Goal: Task Accomplishment & Management: Complete application form

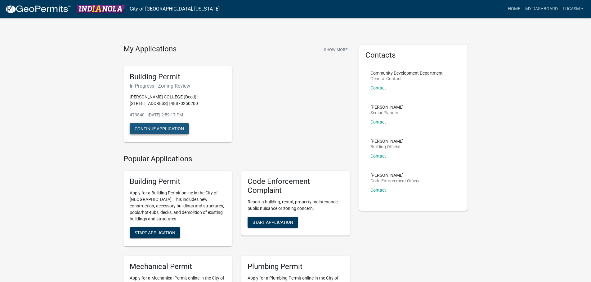
click at [164, 129] on button "Continue Application" at bounding box center [159, 128] width 59 height 11
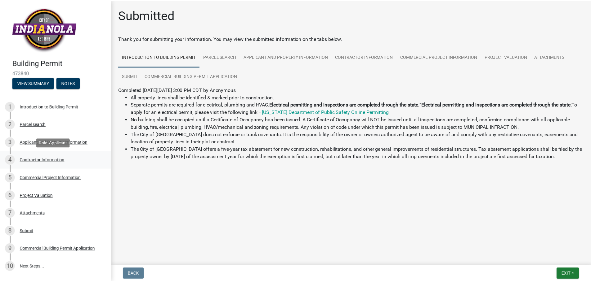
scroll to position [38, 0]
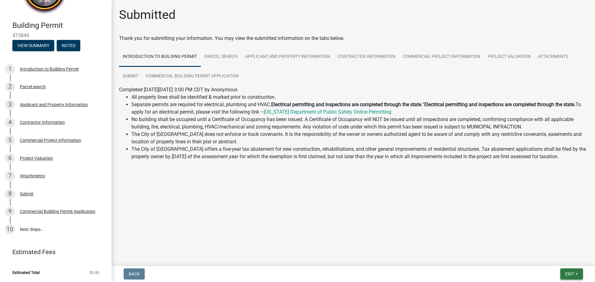
click at [565, 270] on button "Exit" at bounding box center [572, 274] width 23 height 11
click at [556, 258] on button "Save & Exit" at bounding box center [559, 258] width 50 height 15
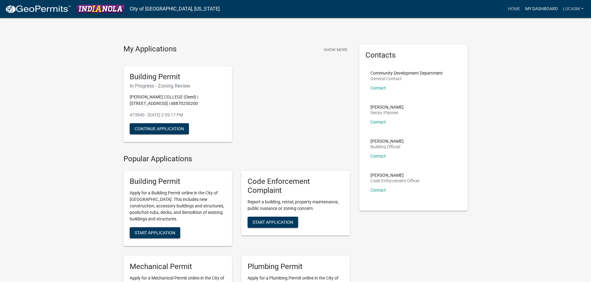
click at [547, 10] on link "My Dashboard" at bounding box center [542, 9] width 38 height 12
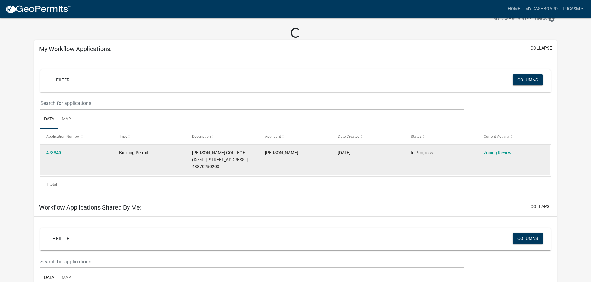
scroll to position [31, 0]
